Goal: Check status: Check status

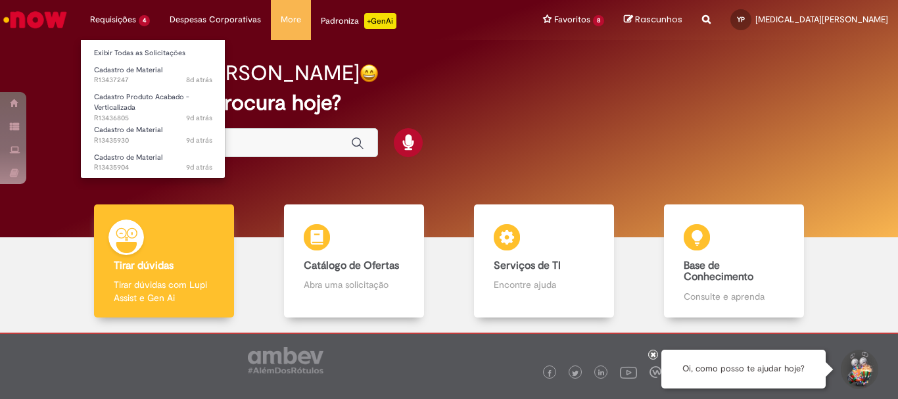
click at [134, 16] on li "Requisições 4 Exibir Todas as Solicitações Cadastro de Material 8d atrás 8 dias…" at bounding box center [120, 19] width 80 height 39
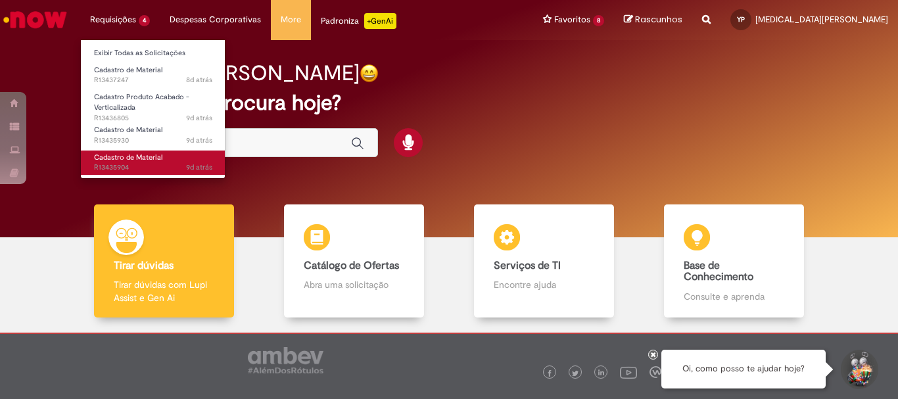
click at [158, 158] on span "Cadastro de Material" at bounding box center [128, 157] width 68 height 10
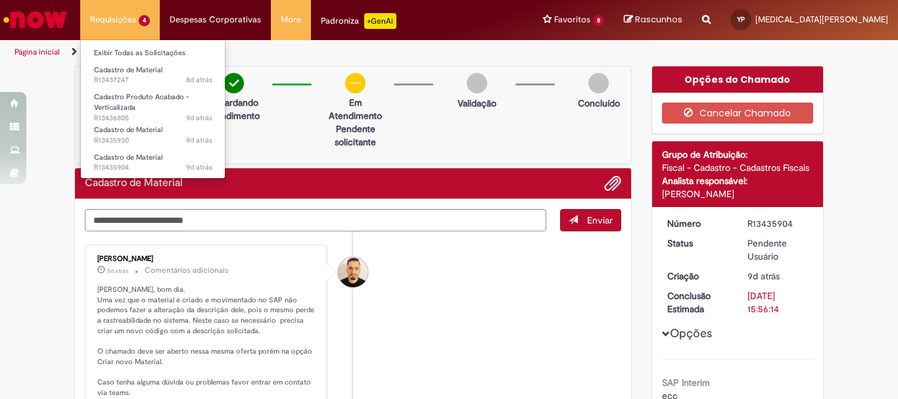
click at [129, 13] on li "Requisições 4 Exibir Todas as Solicitações Cadastro de Material 8d atrás 8 dias…" at bounding box center [120, 19] width 80 height 39
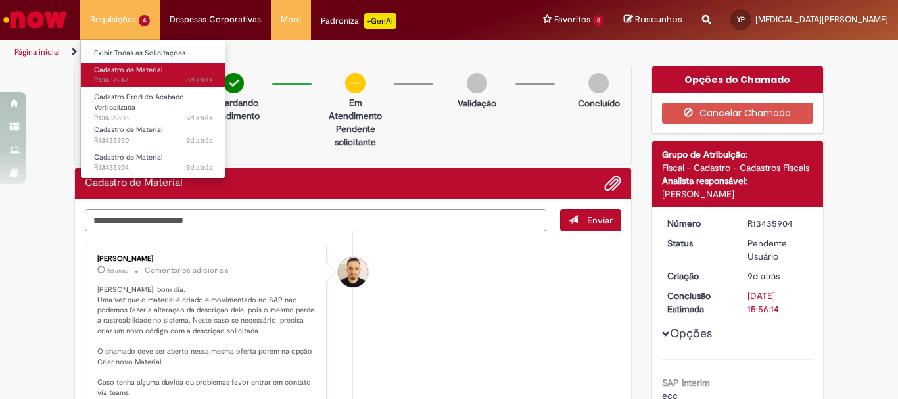
click at [152, 80] on span "8d atrás 8 dias atrás R13437247" at bounding box center [153, 80] width 118 height 11
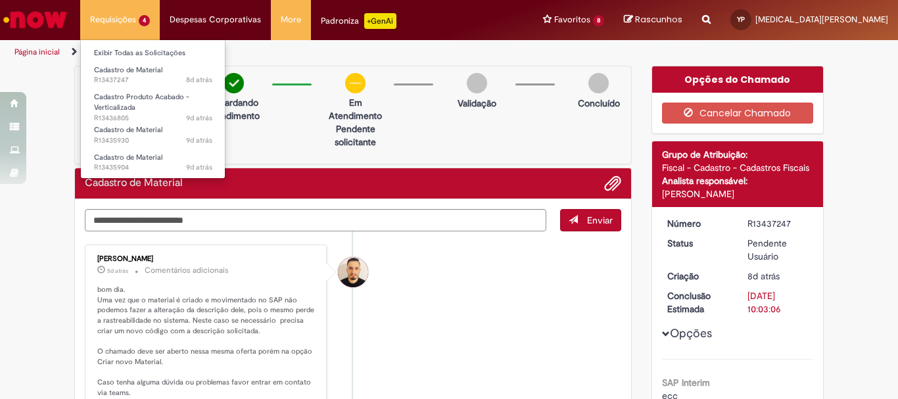
click at [110, 16] on li "Requisições 4 Exibir Todas as Solicitações Cadastro de Material 8d atrás 8 dias…" at bounding box center [120, 19] width 80 height 39
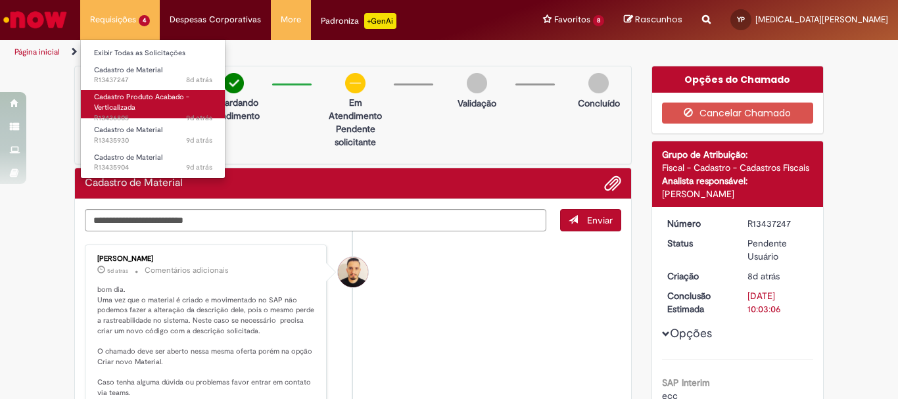
click at [148, 112] on link "Cadastro Produto Acabado - Verticalizada 9d atrás 9 dias atrás R13436805" at bounding box center [153, 104] width 145 height 28
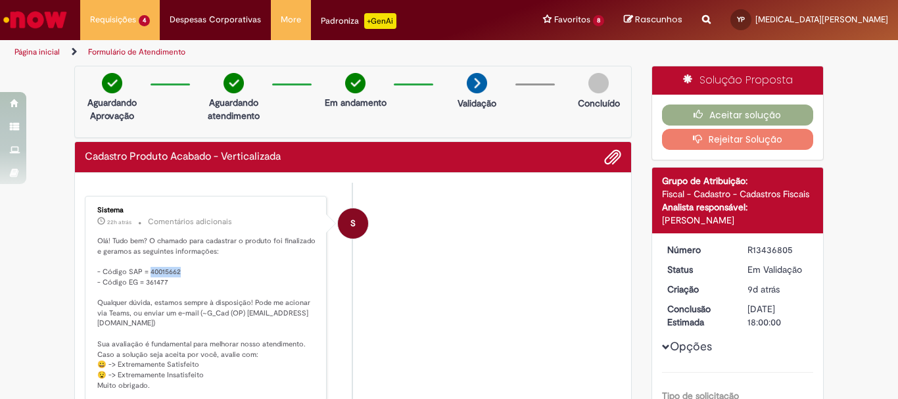
drag, startPoint x: 144, startPoint y: 271, endPoint x: 176, endPoint y: 273, distance: 32.2
click at [176, 273] on p "Olá! Tudo bem? O chamado para cadastrar o produto foi finalizado e geramos as s…" at bounding box center [206, 313] width 219 height 155
copy p "40015662"
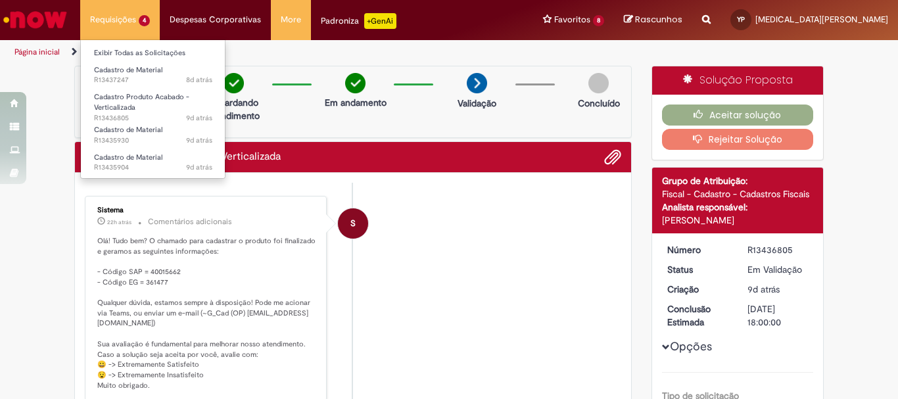
click at [139, 16] on li "Requisições 4 Exibir Todas as Solicitações Cadastro de Material 8d atrás 8 dias…" at bounding box center [120, 19] width 80 height 39
click at [131, 30] on li "Requisições 4 Exibir Todas as Solicitações Cadastro de Material 8d atrás 8 dias…" at bounding box center [120, 19] width 80 height 39
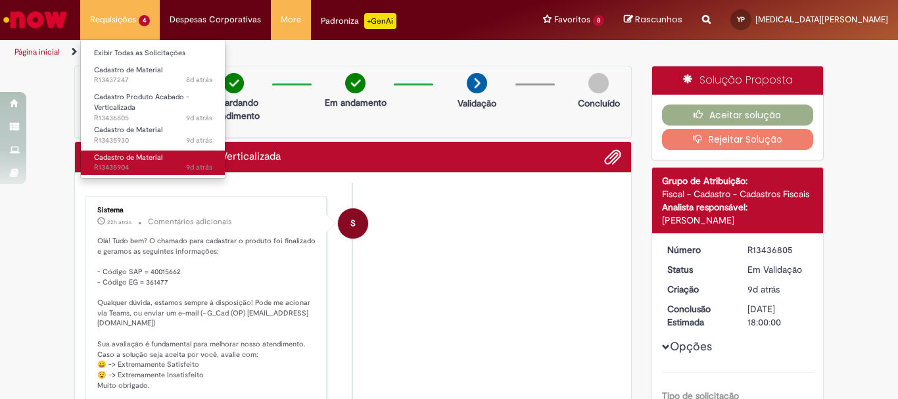
click at [158, 162] on link "Cadastro de Material 9d atrás 9 dias atrás R13435904" at bounding box center [153, 162] width 145 height 24
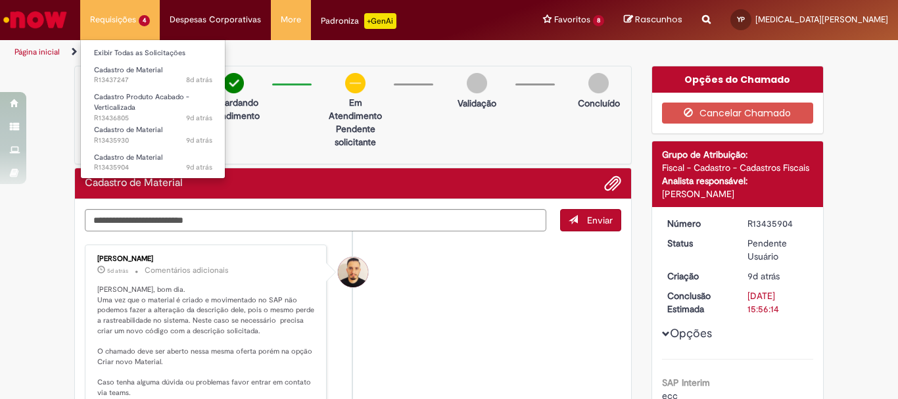
click at [137, 30] on li "Requisições 4 Exibir Todas as Solicitações Cadastro de Material 8d atrás 8 dias…" at bounding box center [120, 19] width 80 height 39
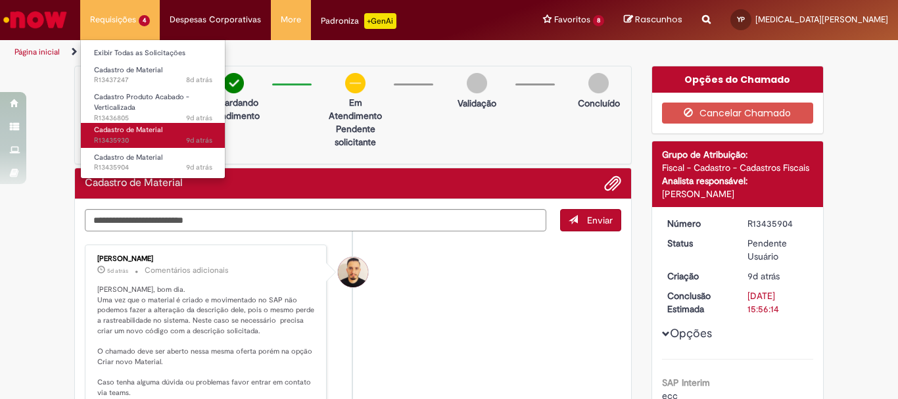
click at [138, 131] on span "Cadastro de Material" at bounding box center [128, 130] width 68 height 10
